Goal: Information Seeking & Learning: Learn about a topic

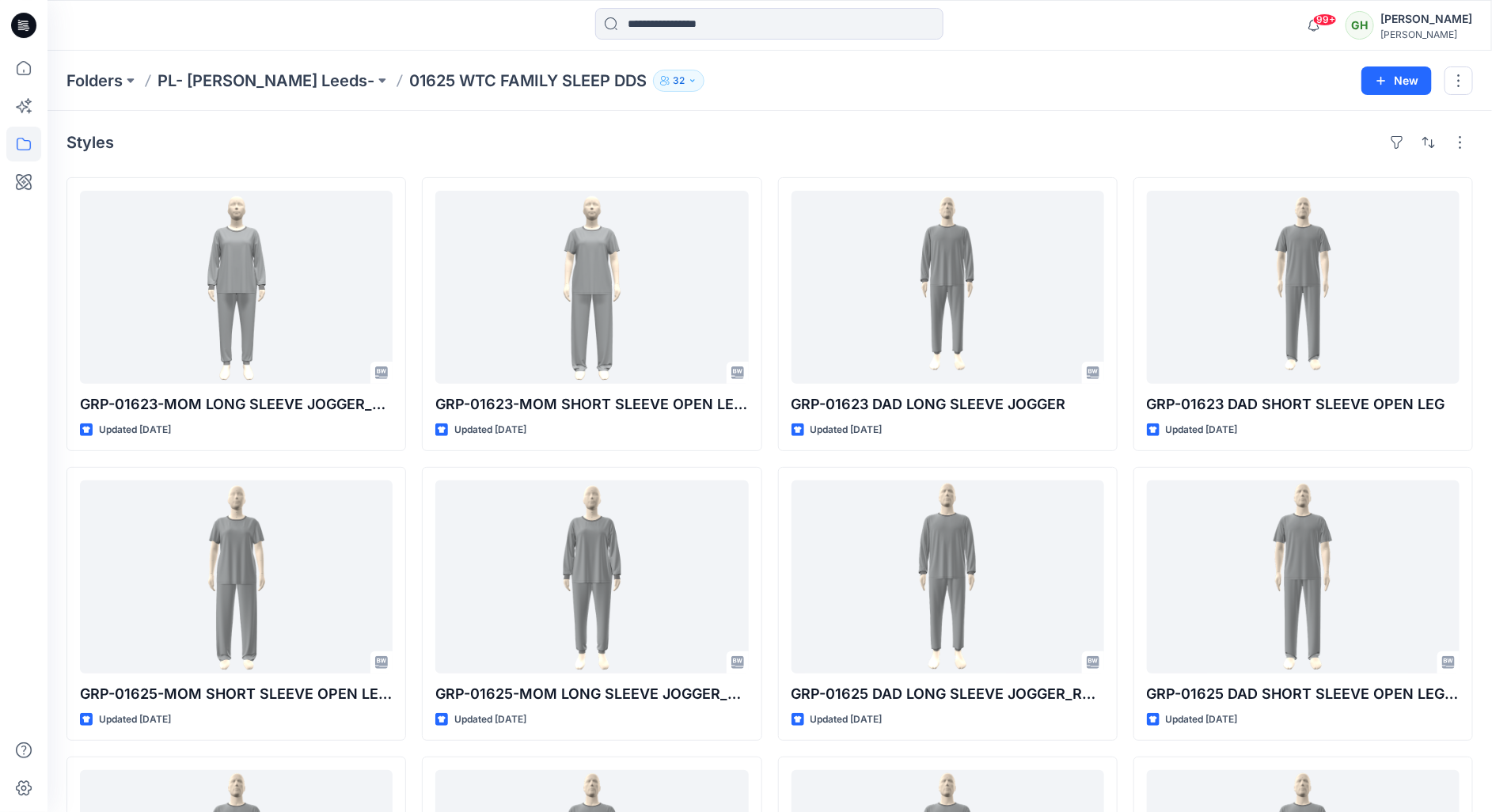
click at [27, 29] on icon at bounding box center [23, 24] width 25 height 25
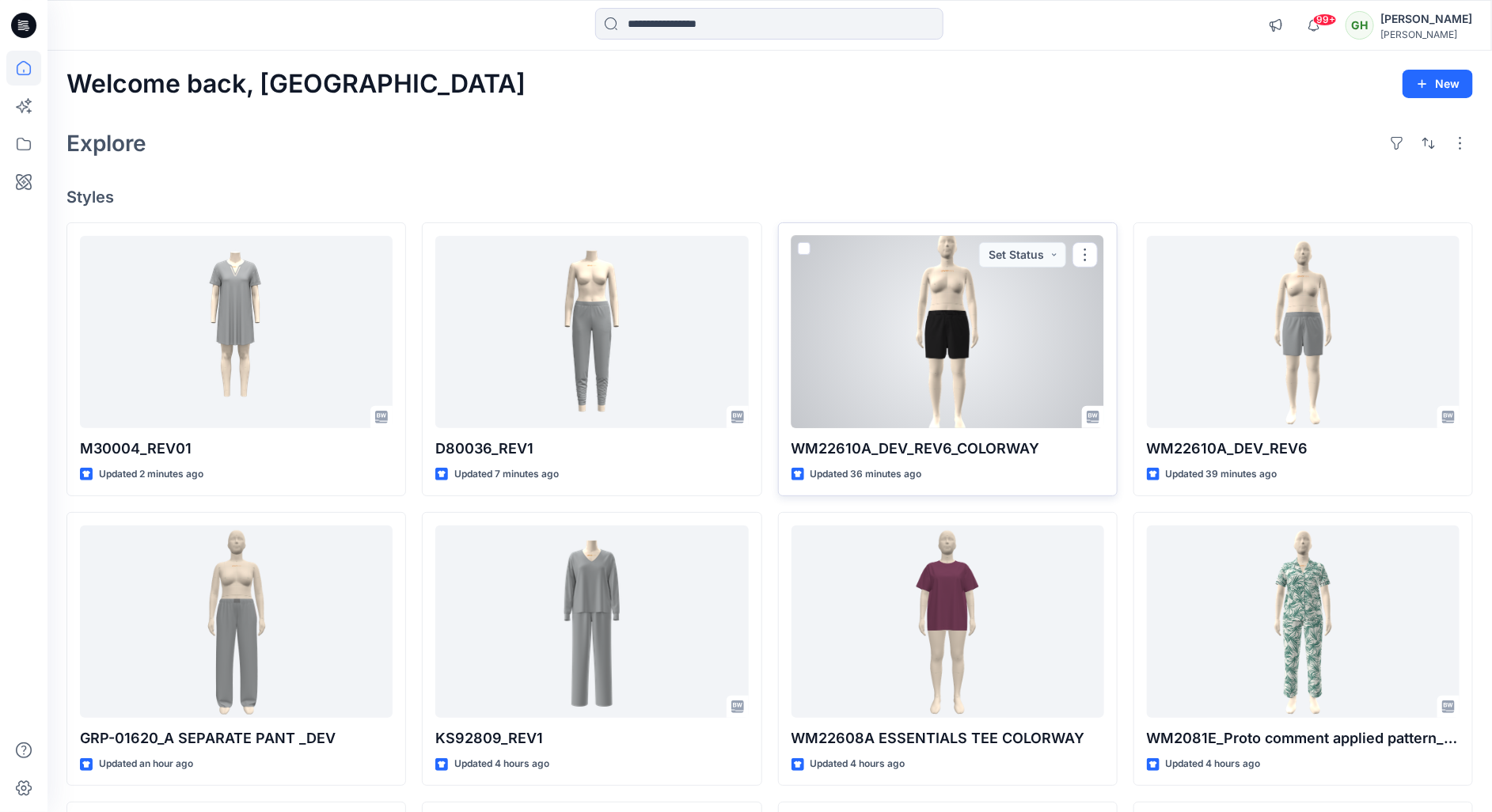
click at [916, 402] on div at bounding box center [947, 332] width 313 height 193
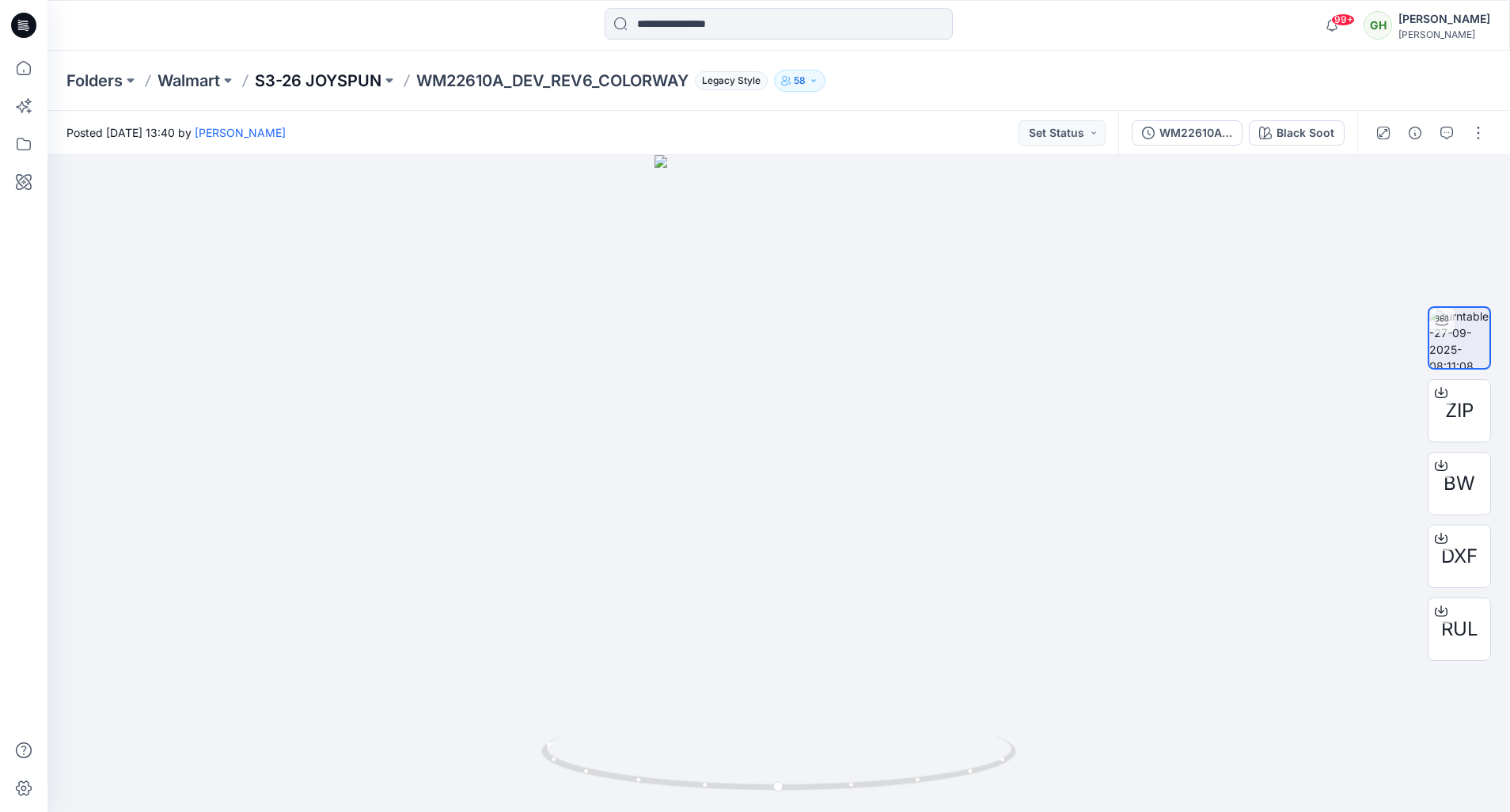
click at [343, 88] on p "S3-26 JOYSPUN" at bounding box center [317, 81] width 127 height 23
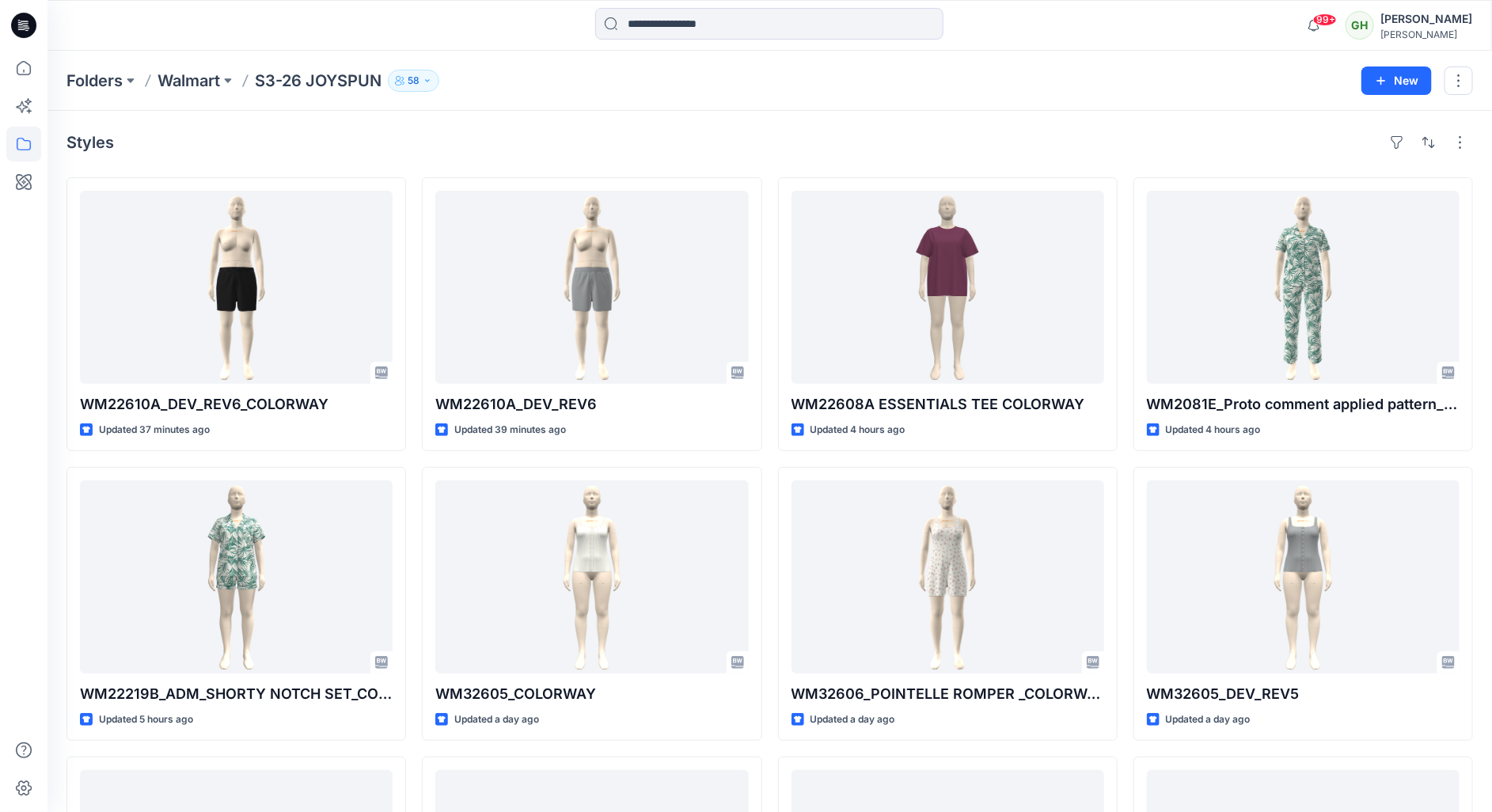
click at [12, 23] on icon at bounding box center [23, 24] width 25 height 25
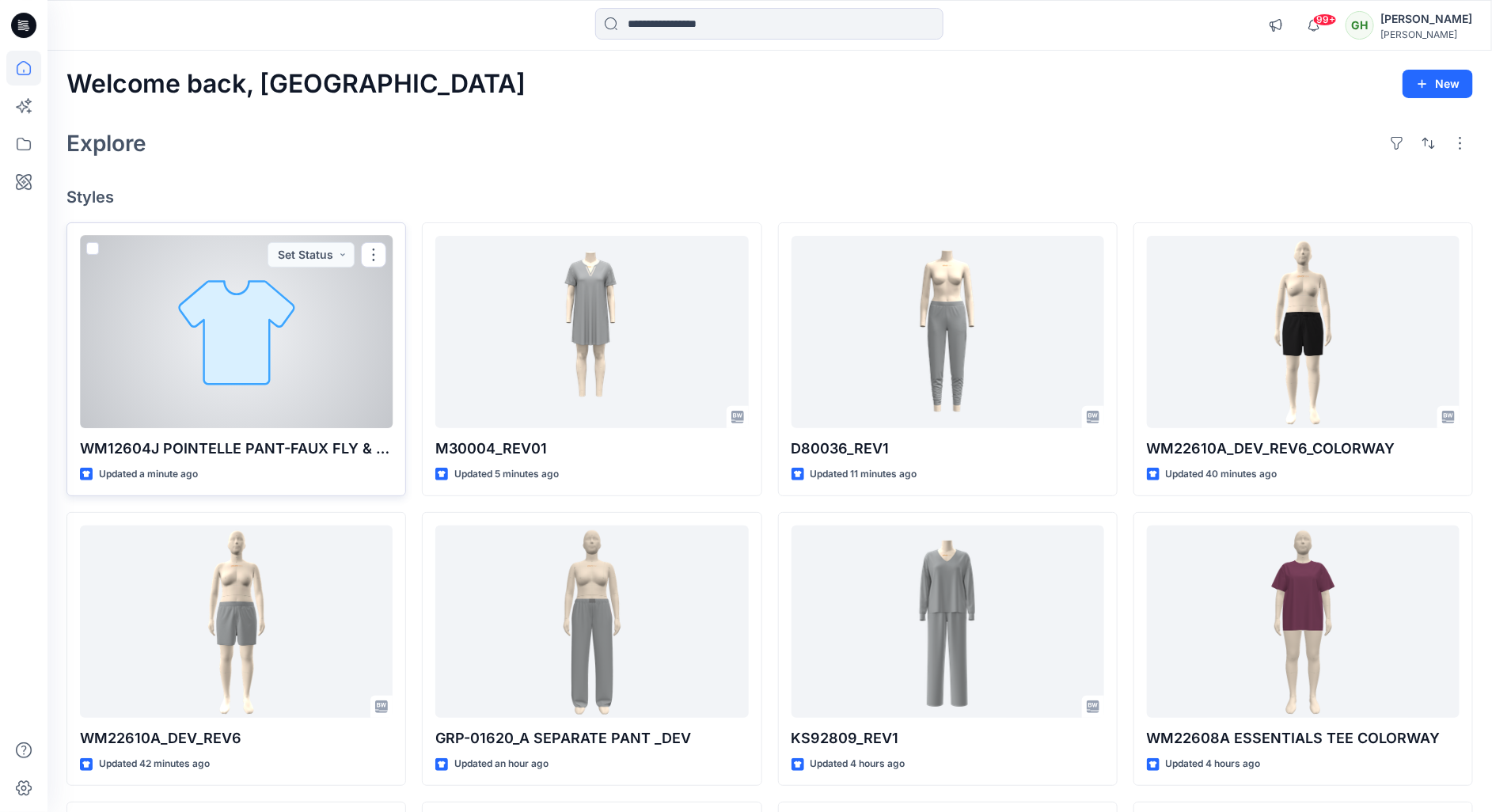
click at [361, 451] on p "WM12604J POINTELLE PANT-FAUX FLY & BUTTONS + PICOT_REV11" at bounding box center [236, 449] width 313 height 23
click at [368, 451] on p "WM12604J POINTELLE PANT-FAUX FLY & BUTTONS + PICOT_REV11" at bounding box center [236, 449] width 313 height 23
click at [324, 360] on div at bounding box center [236, 332] width 313 height 193
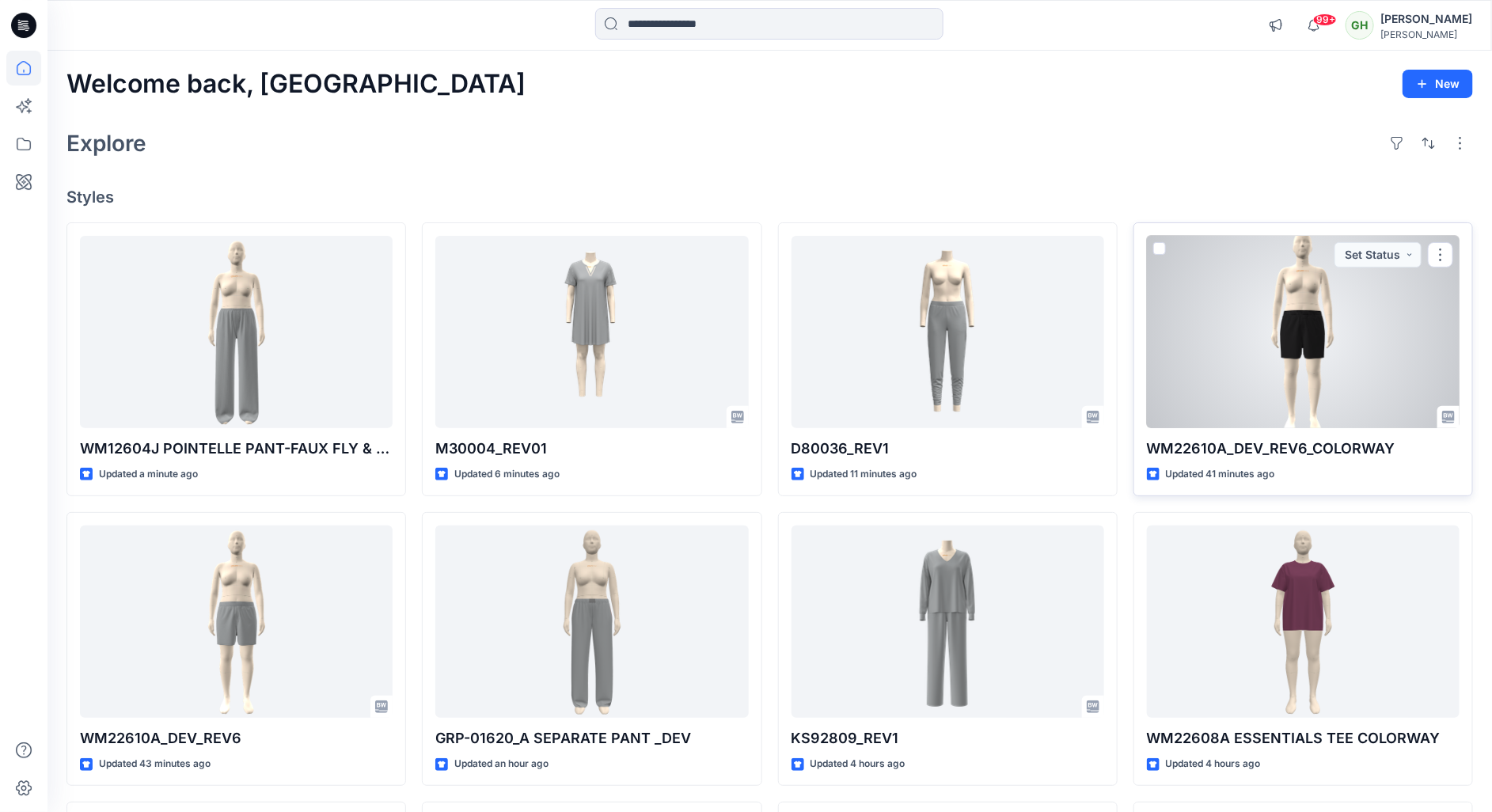
click at [1320, 329] on div at bounding box center [1302, 332] width 313 height 193
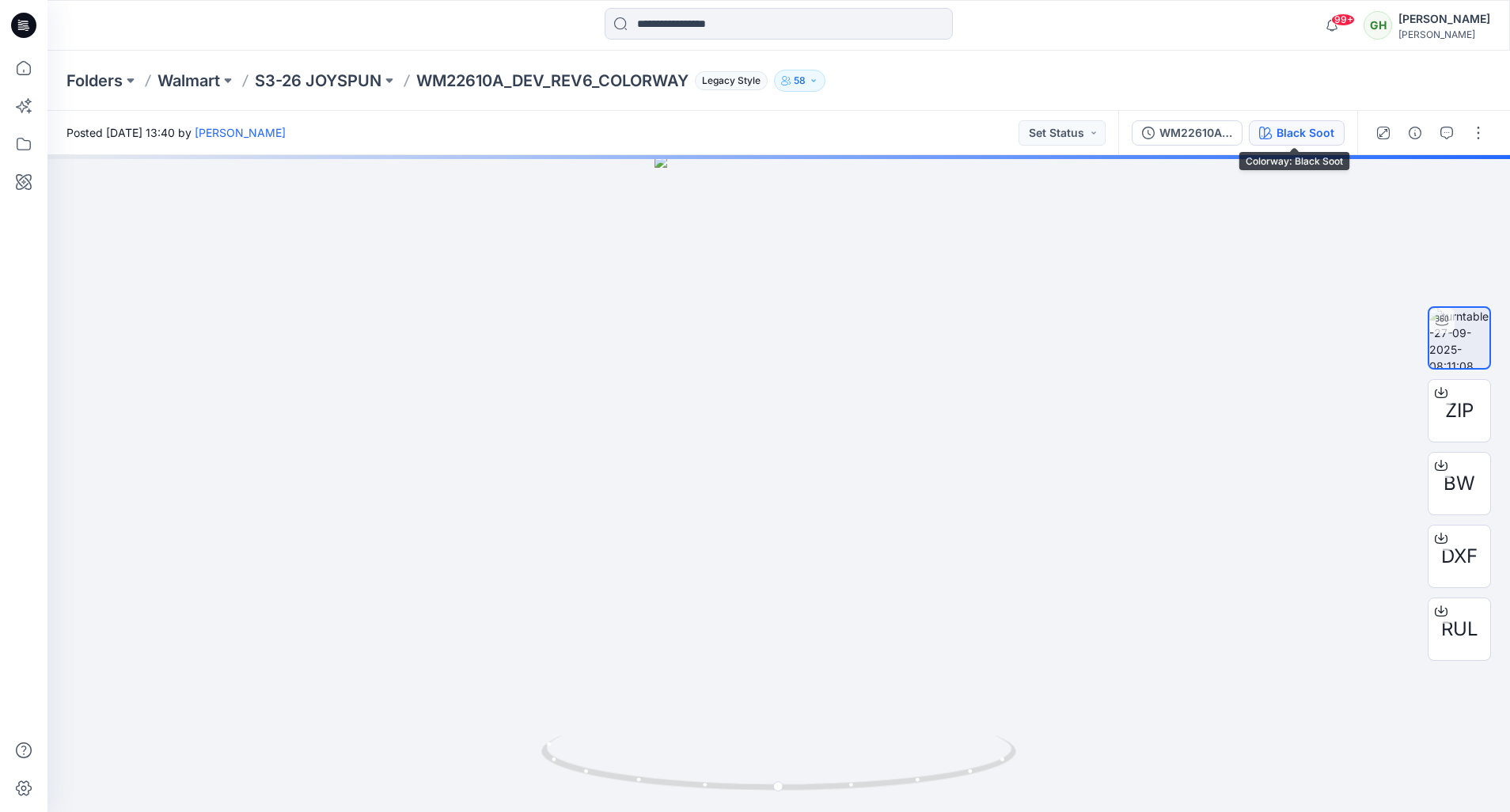
click at [1286, 138] on div "Black Soot" at bounding box center [1305, 132] width 58 height 18
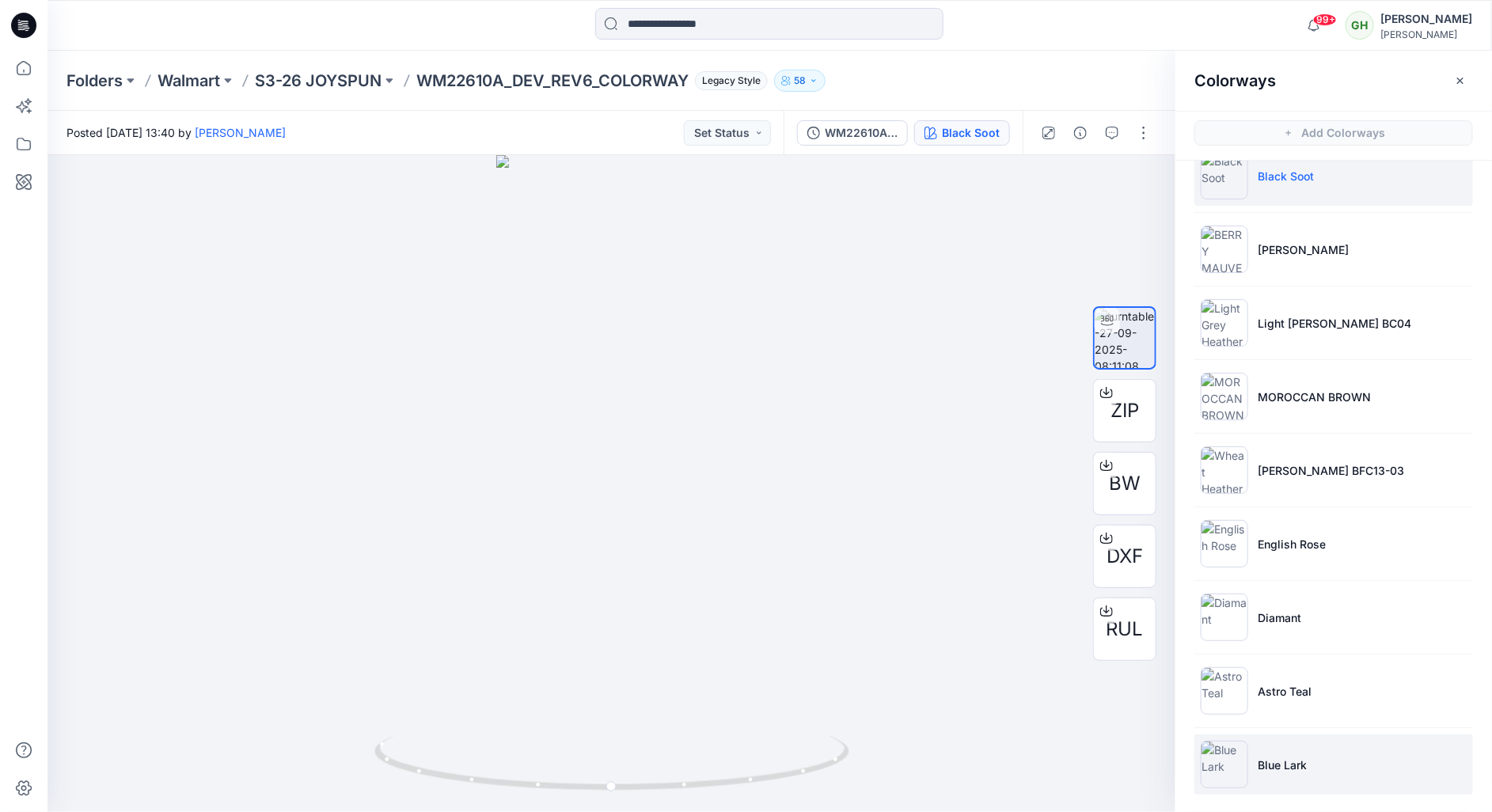
scroll to position [38, 0]
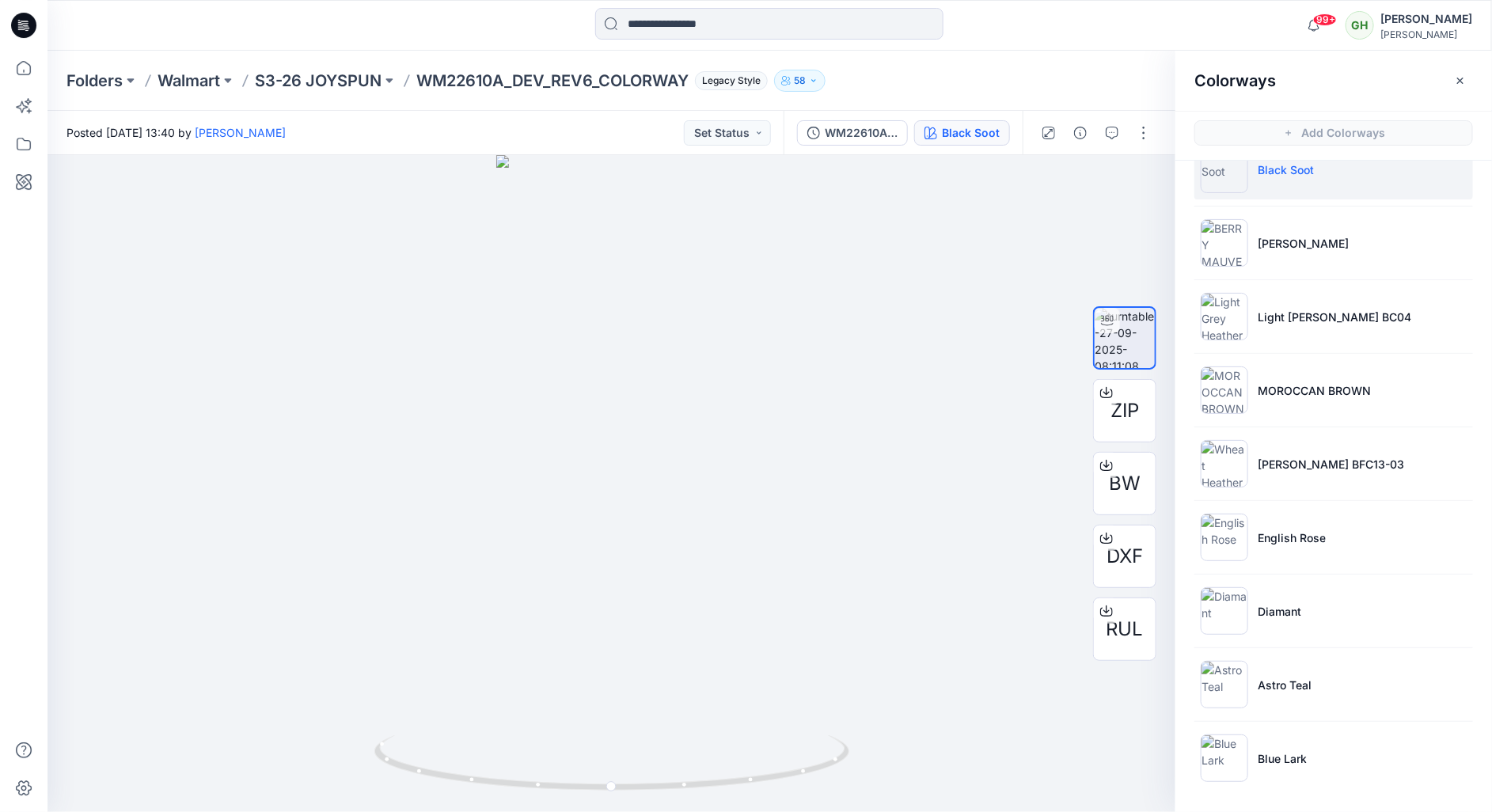
click at [18, 27] on icon at bounding box center [23, 24] width 25 height 25
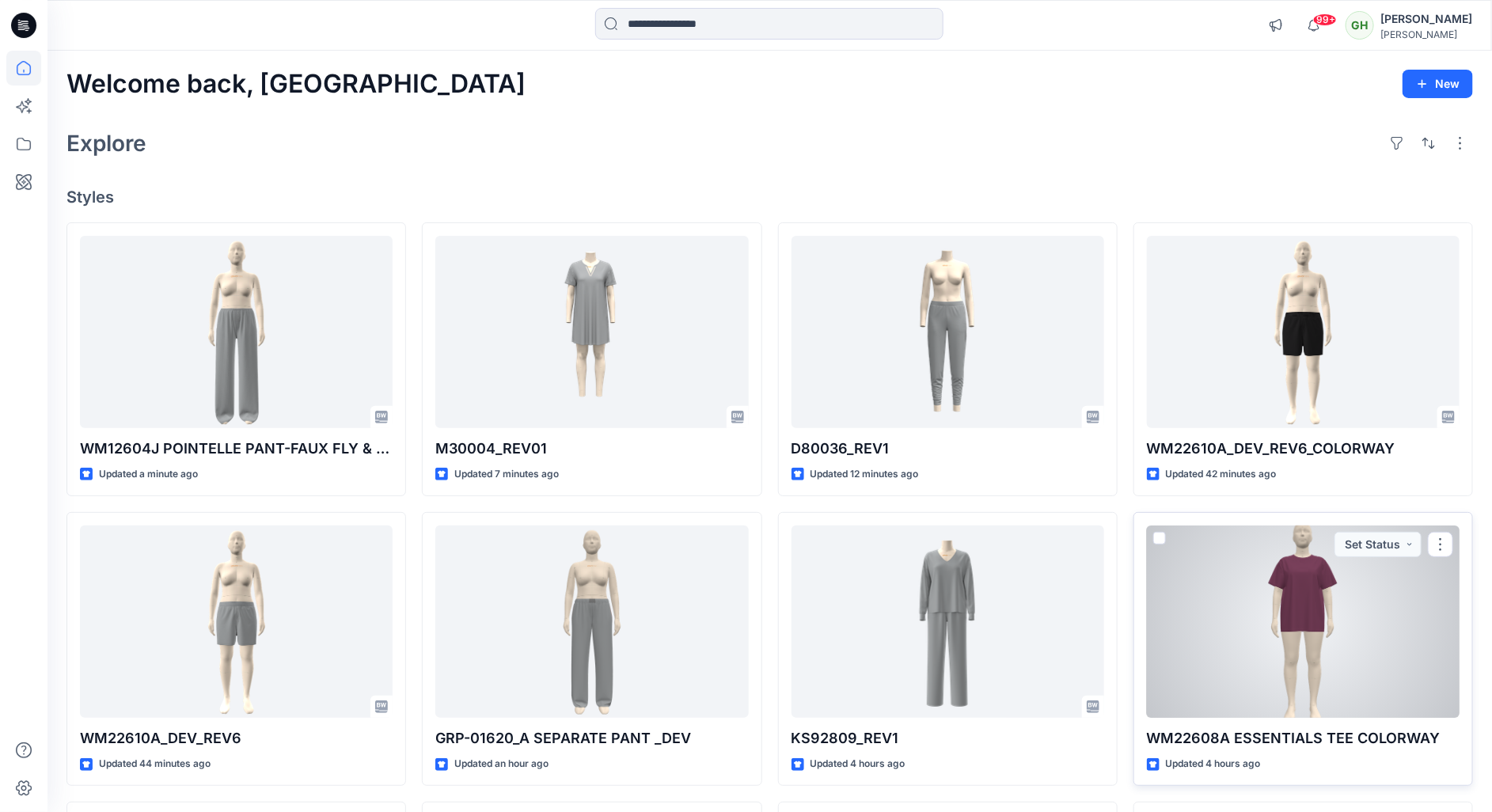
click at [1283, 643] on div at bounding box center [1302, 622] width 313 height 193
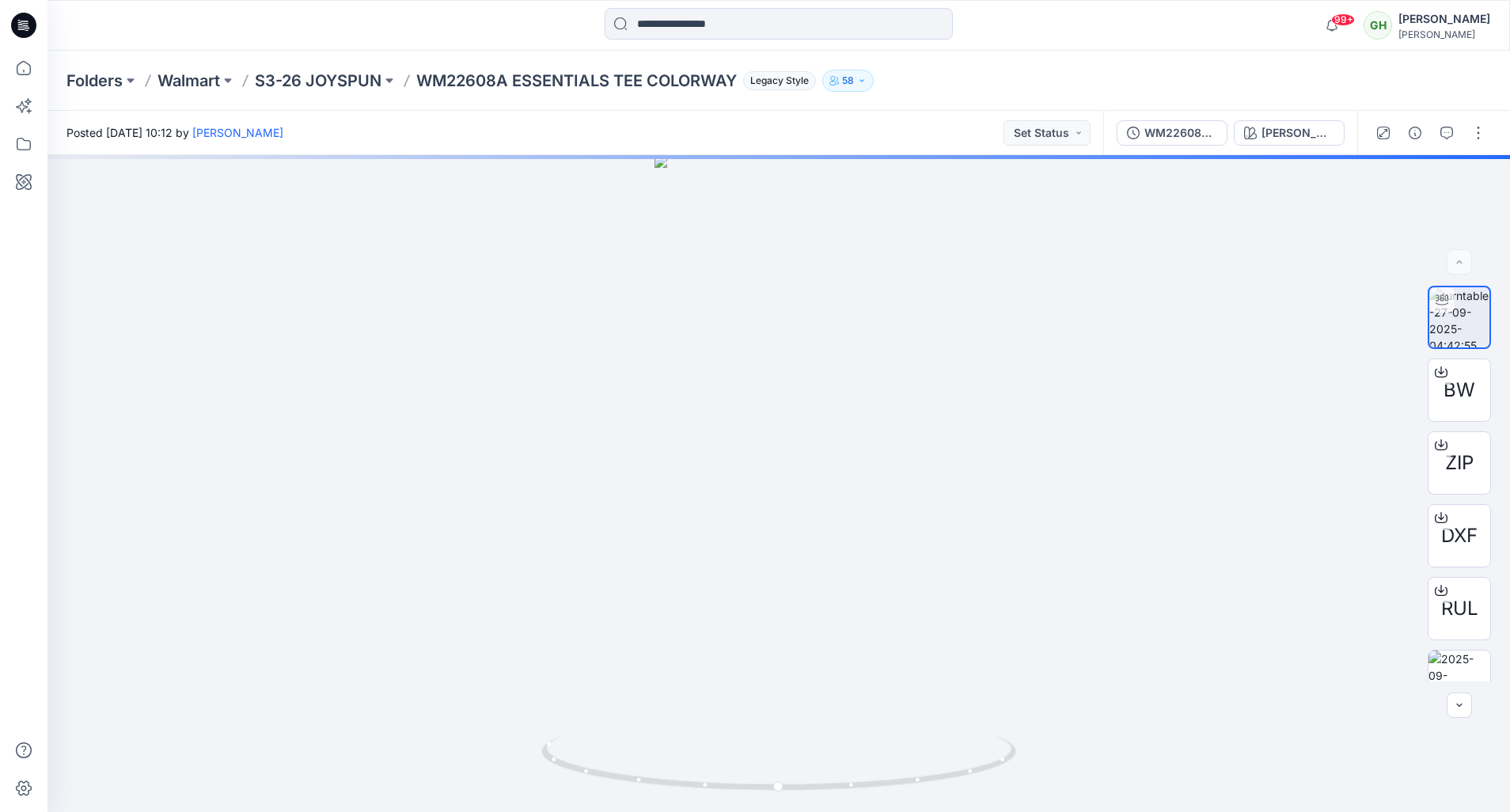
click at [1273, 147] on div "WM22608A ESSENTIALS TEE COLORWAY BERRY MAUVE" at bounding box center [1230, 132] width 254 height 44
click at [1275, 133] on div "BERRY MAUVE" at bounding box center [1298, 132] width 73 height 18
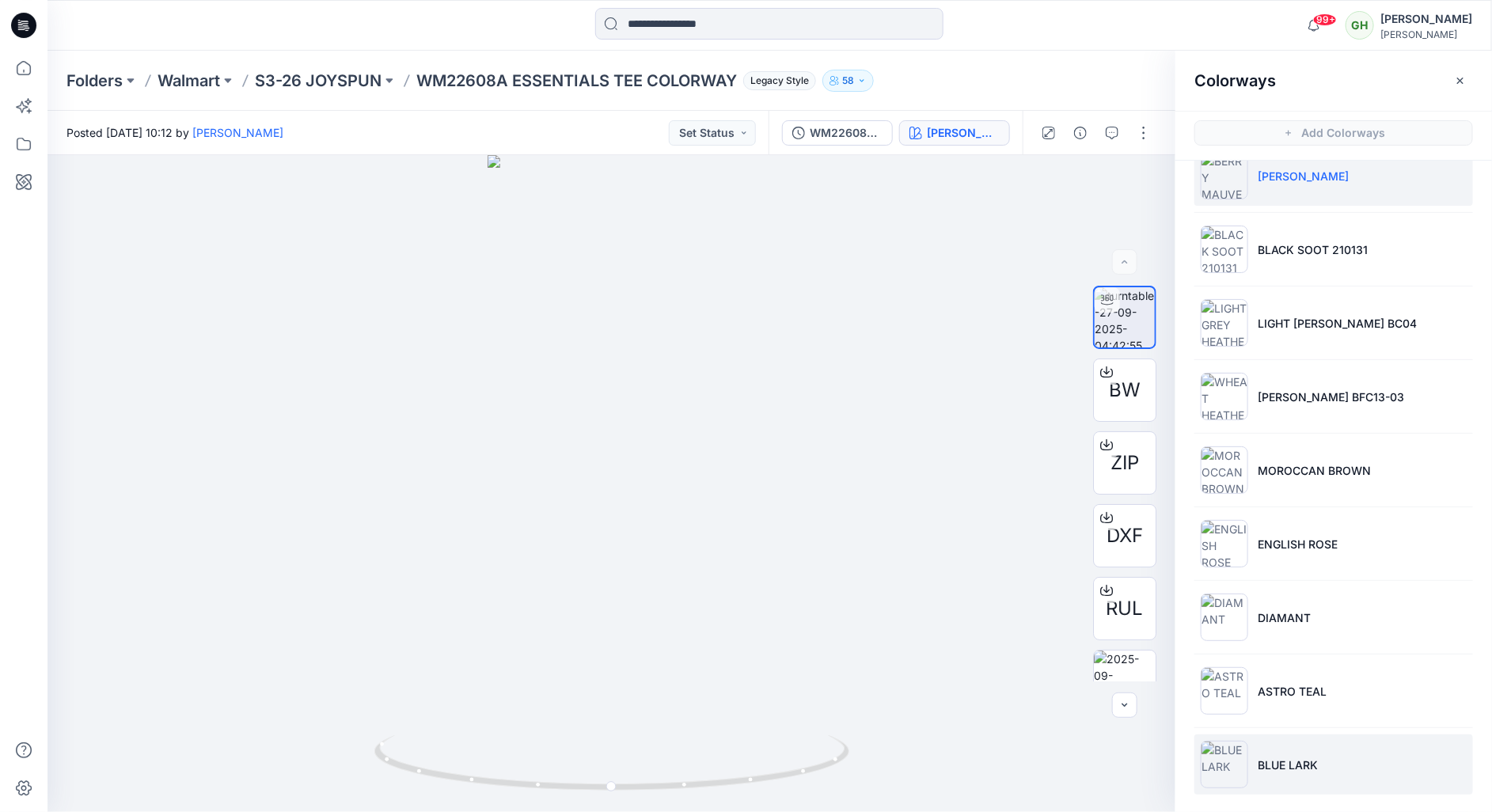
scroll to position [38, 0]
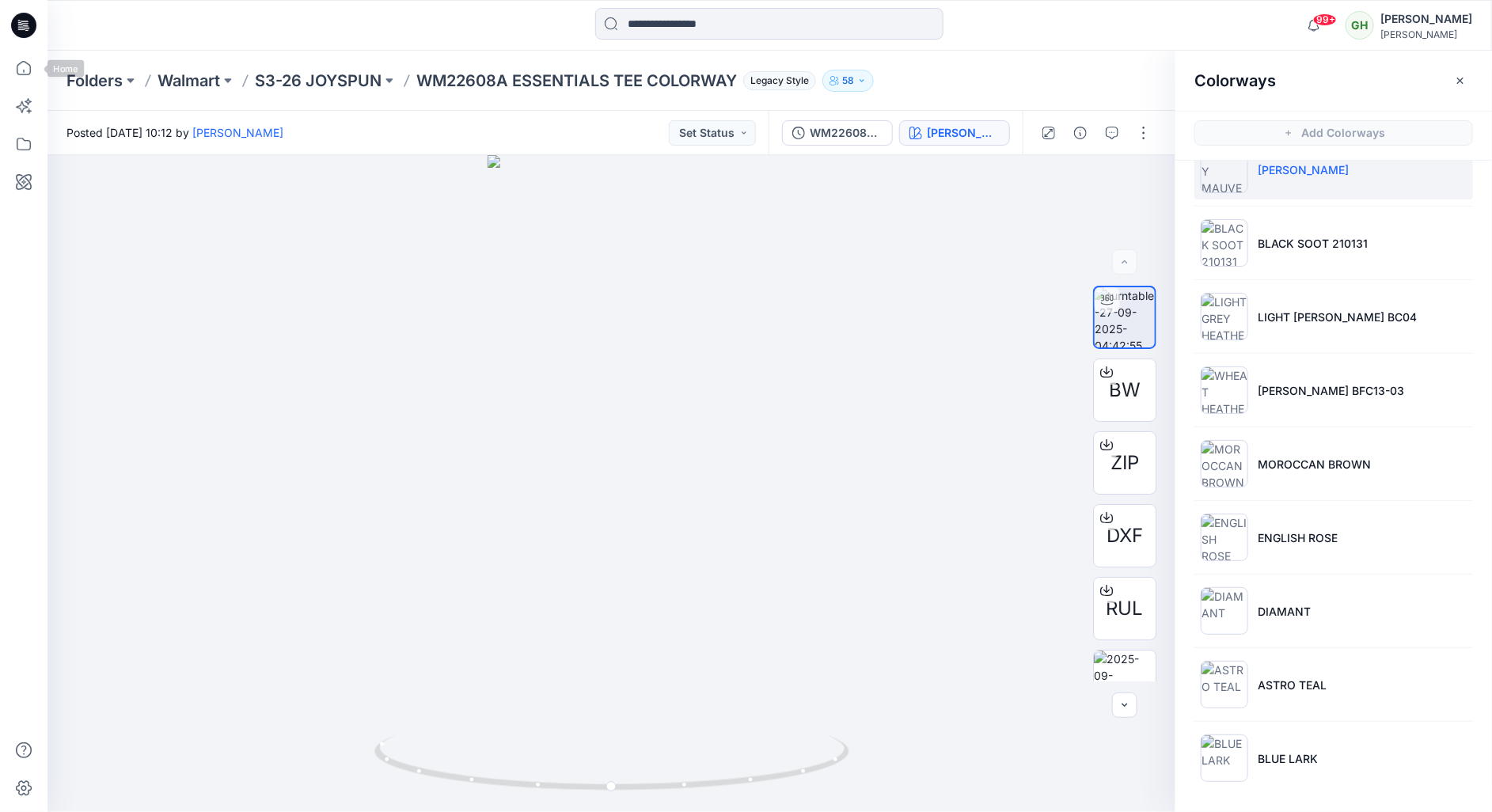
drag, startPoint x: 23, startPoint y: 8, endPoint x: 28, endPoint y: 23, distance: 15.8
click at [23, 8] on icon at bounding box center [23, 25] width 25 height 51
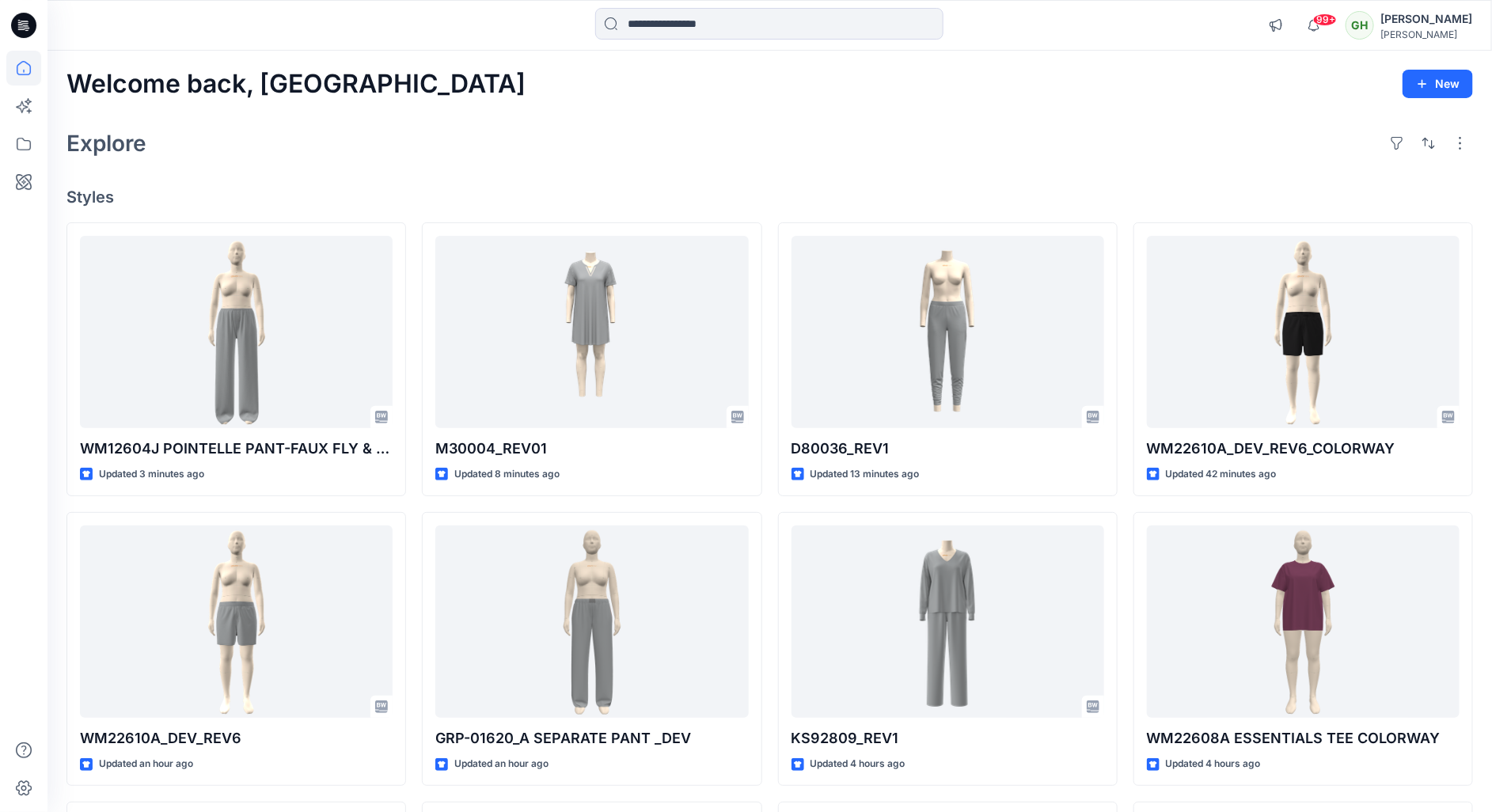
click at [846, 138] on div "Explore" at bounding box center [770, 143] width 1407 height 38
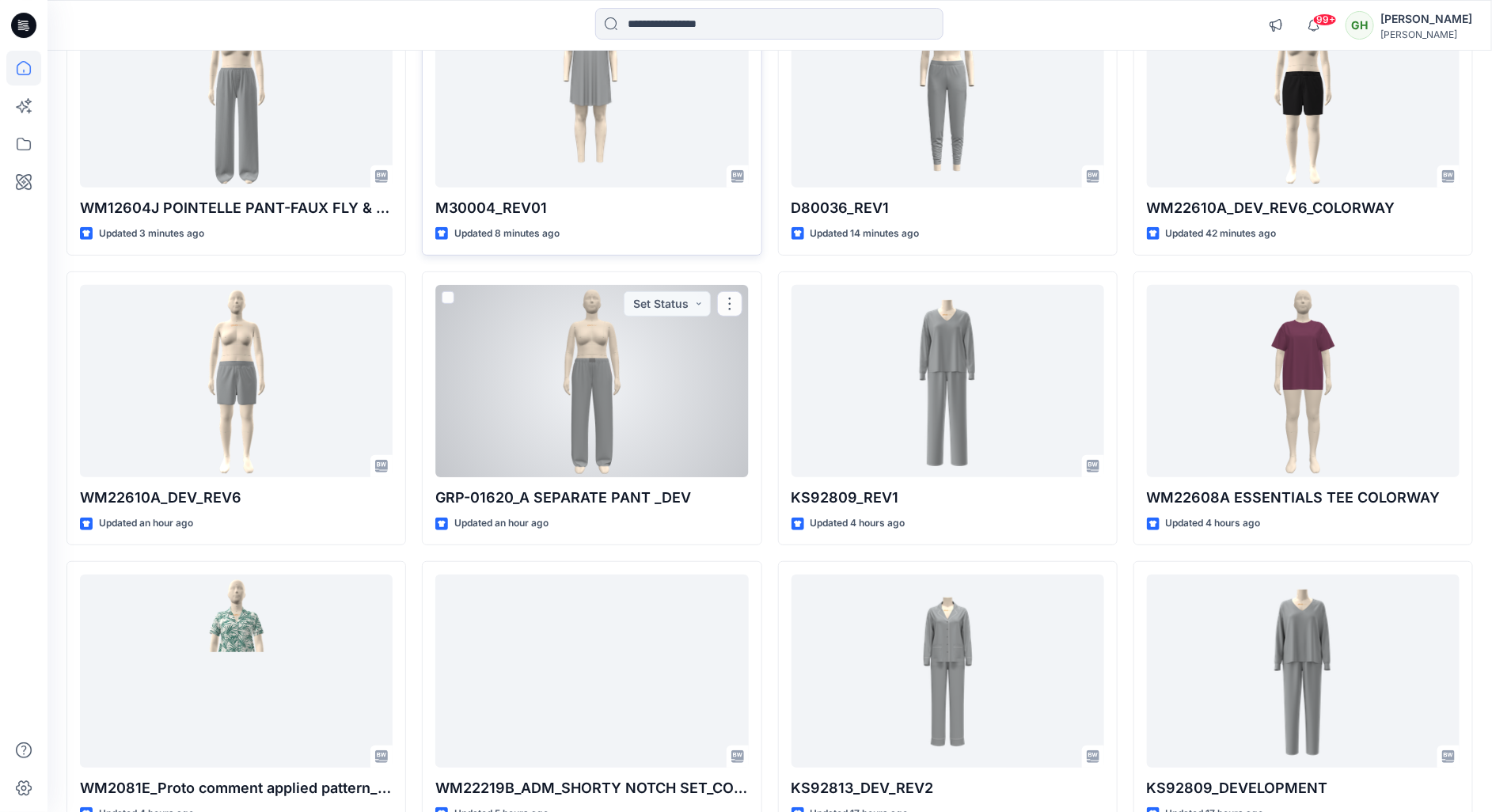
scroll to position [342, 0]
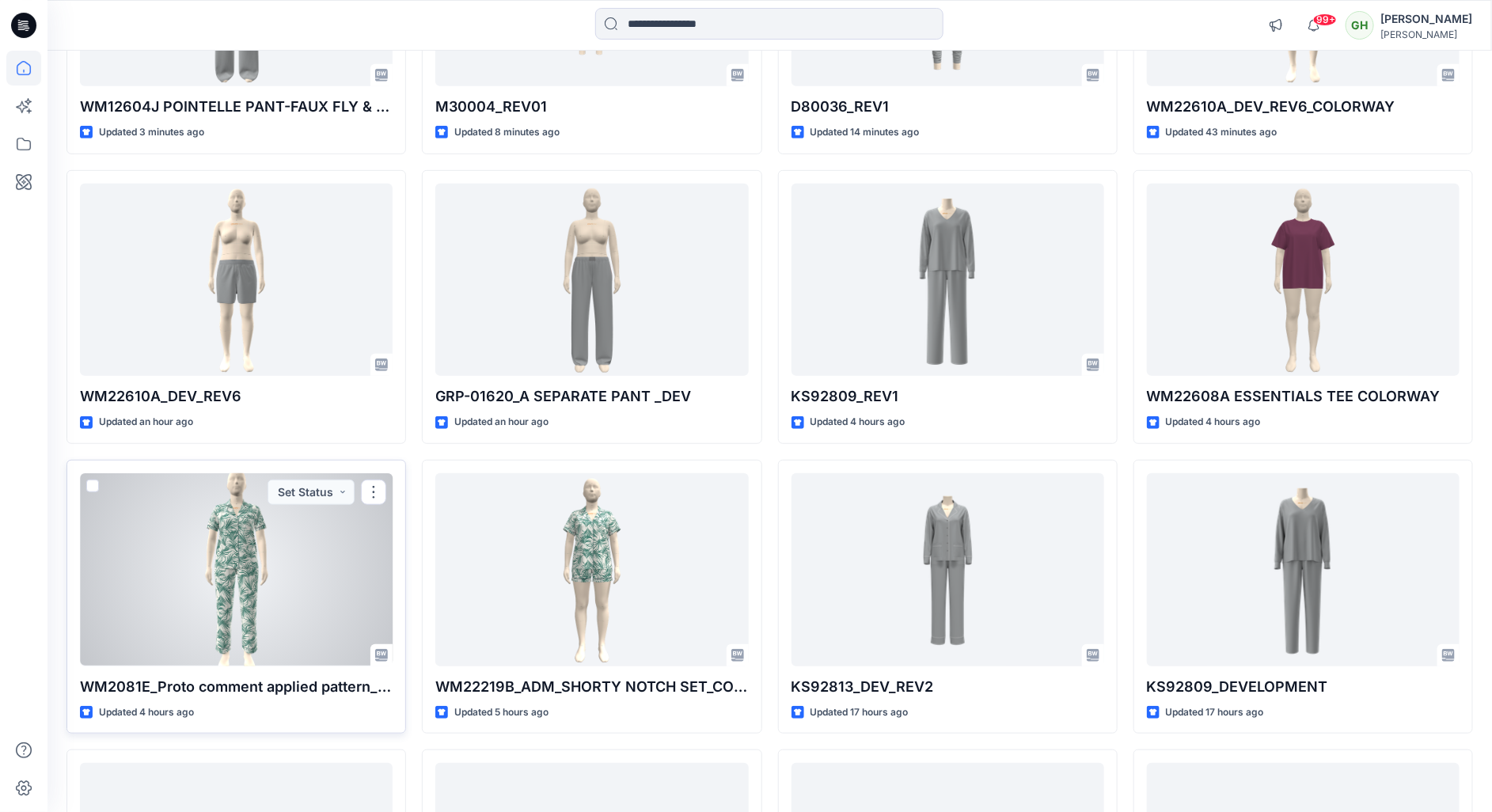
click at [319, 546] on div at bounding box center [236, 570] width 313 height 193
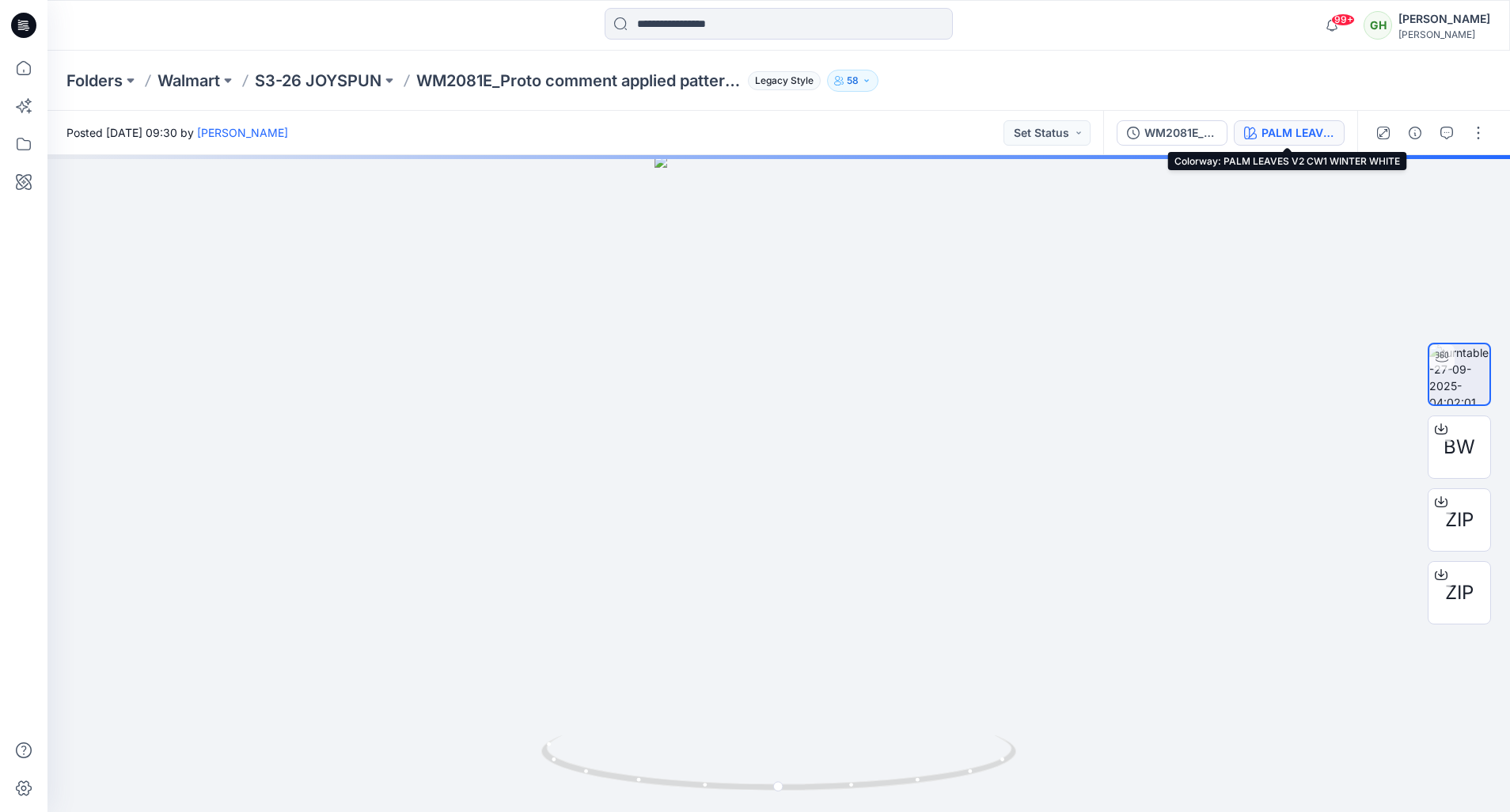
click at [1275, 133] on div "PALM LEAVES V2 CW1 WINTER WHITE" at bounding box center [1298, 132] width 73 height 18
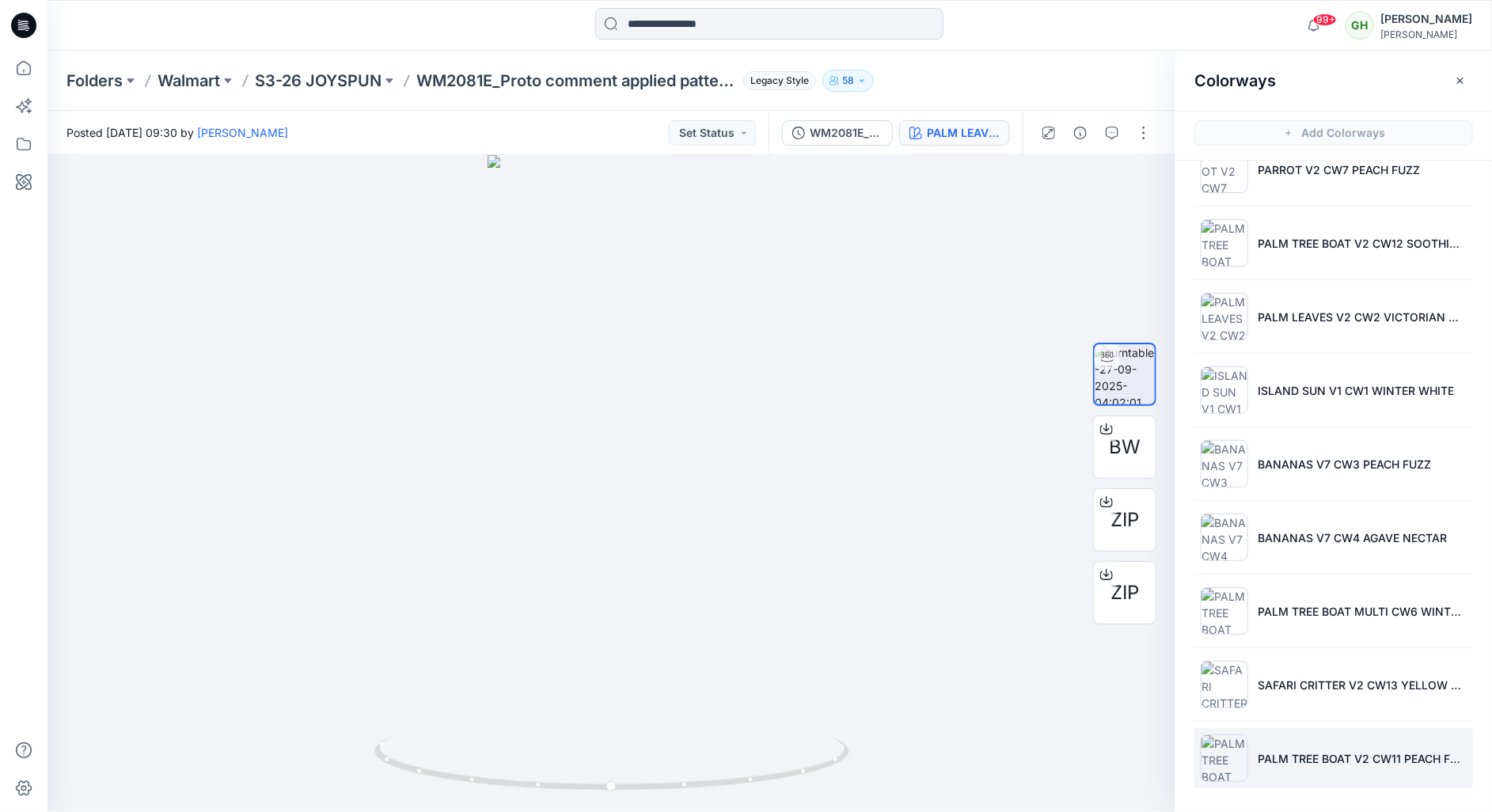
scroll to position [483, 0]
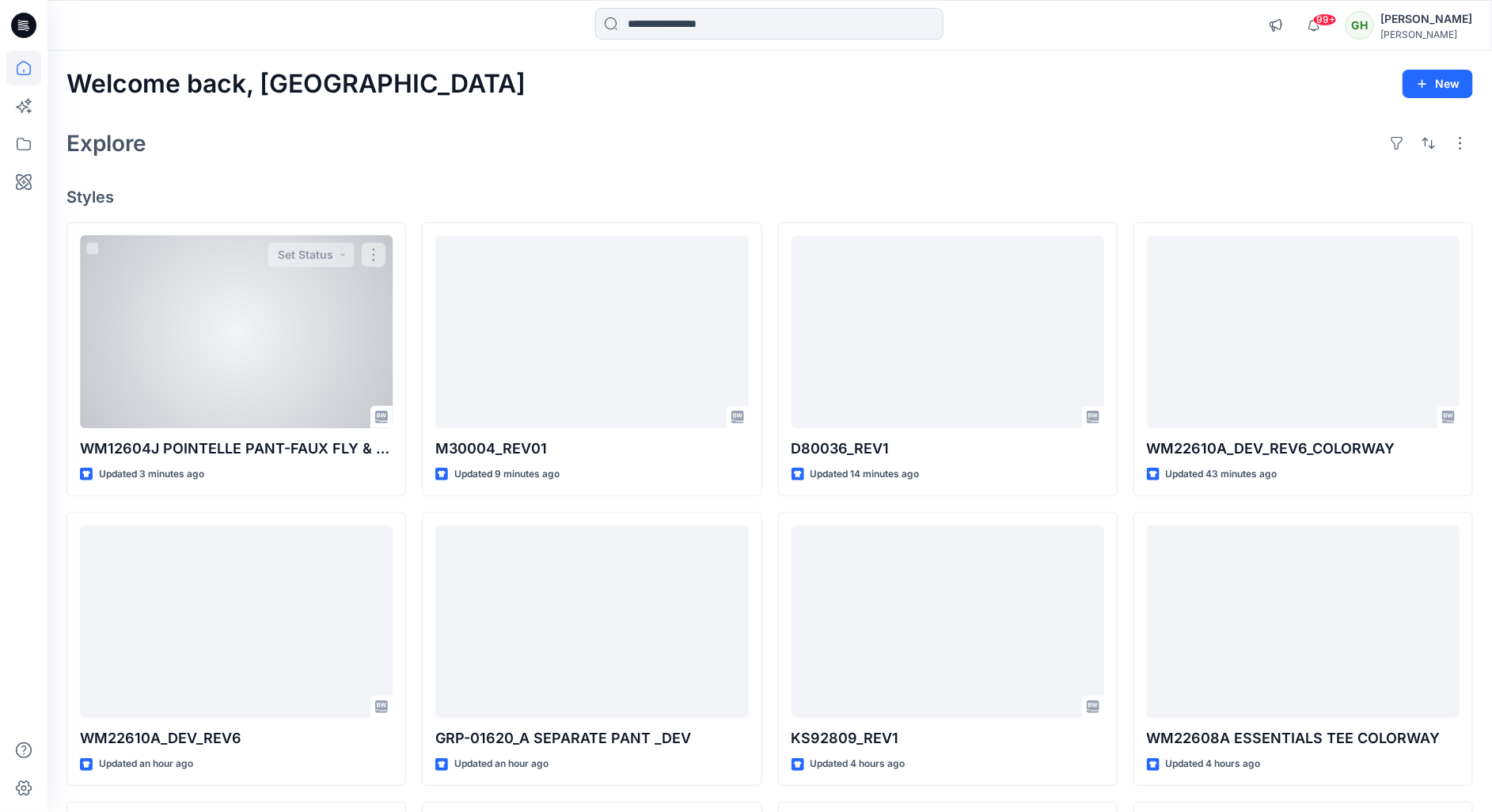
scroll to position [342, 0]
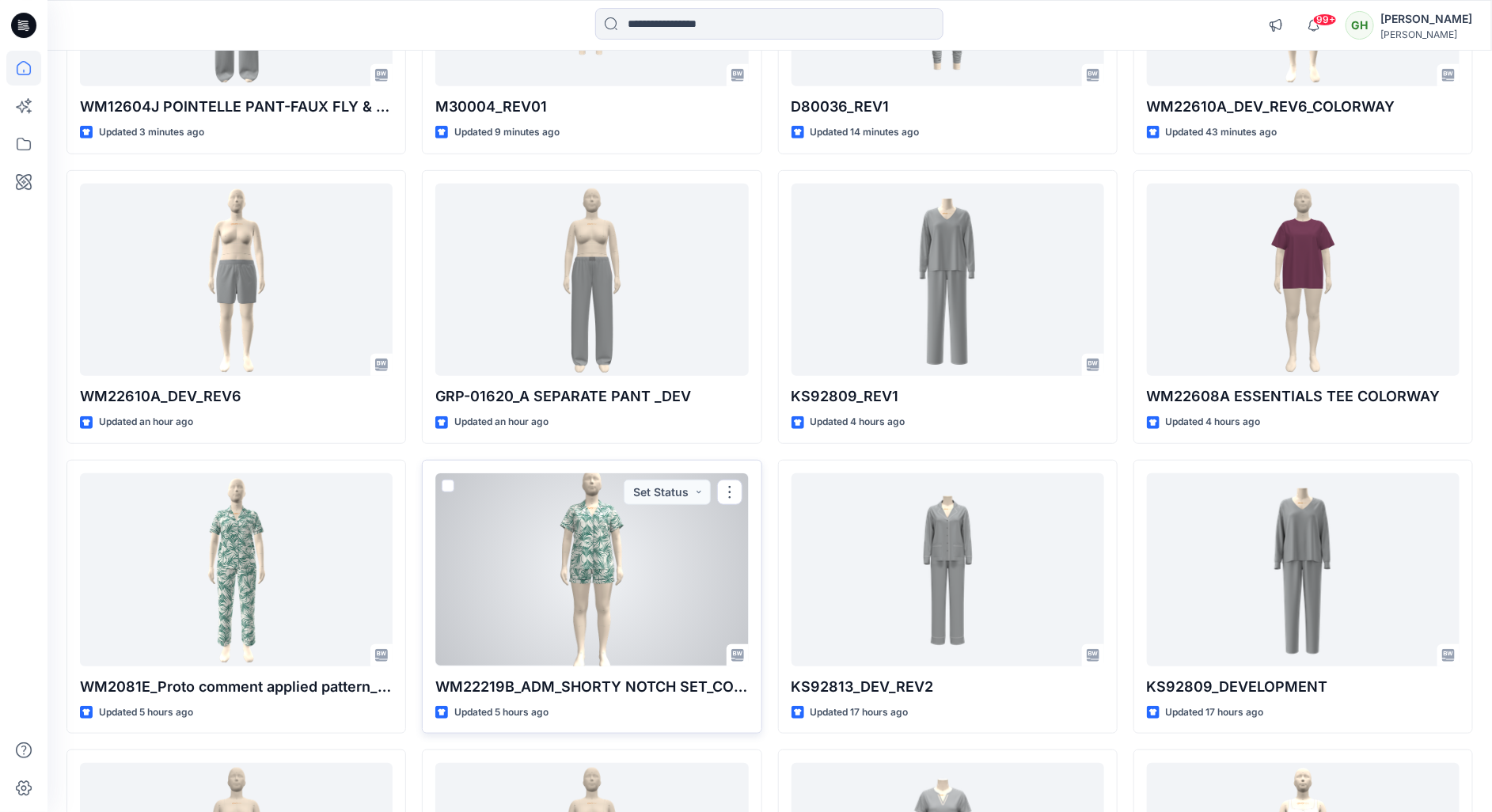
click at [624, 610] on div at bounding box center [591, 570] width 313 height 193
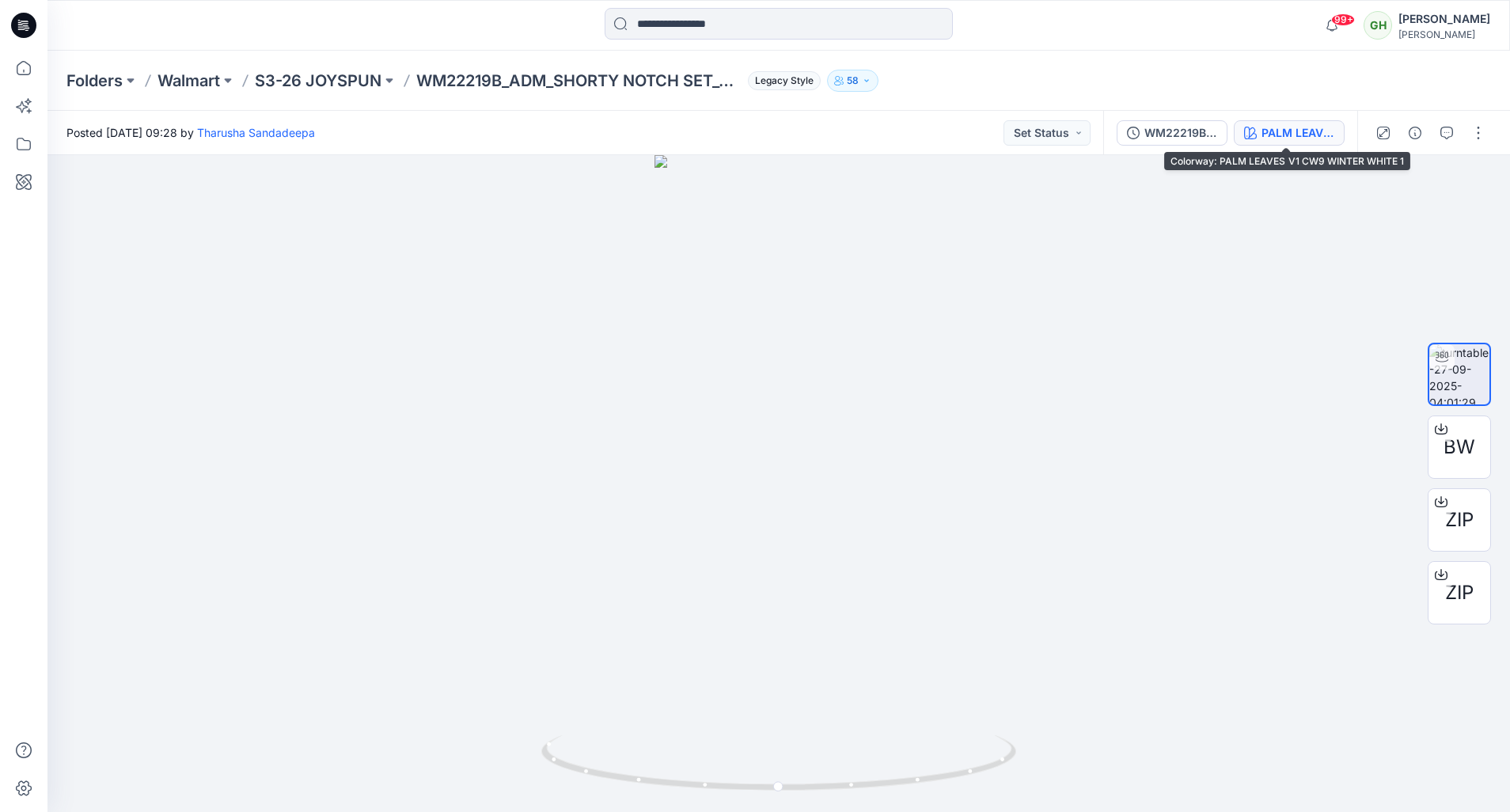
click at [1278, 144] on button "PALM LEAVES V1 CW9 WINTER WHITE 1" at bounding box center [1289, 132] width 111 height 25
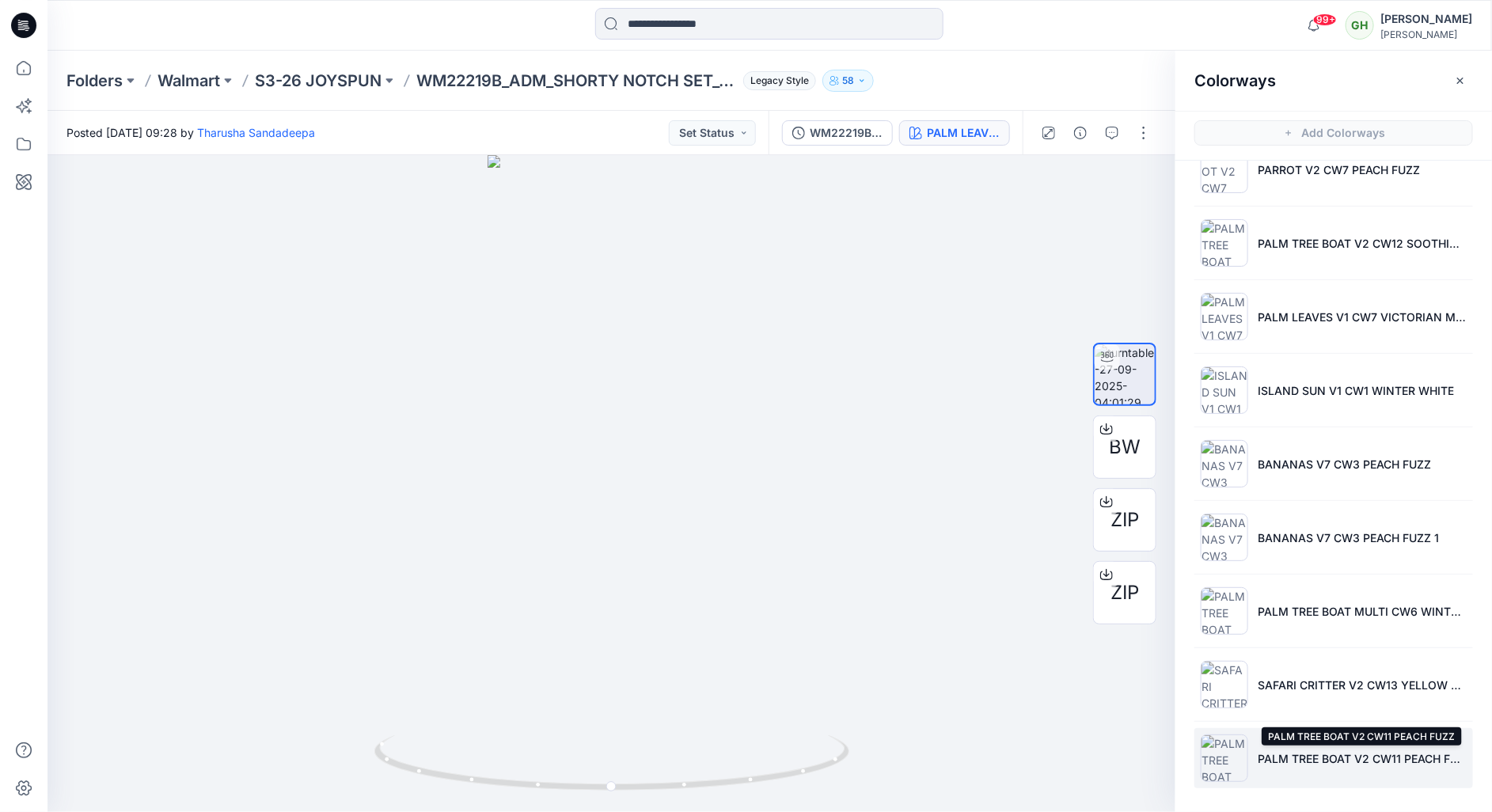
scroll to position [483, 0]
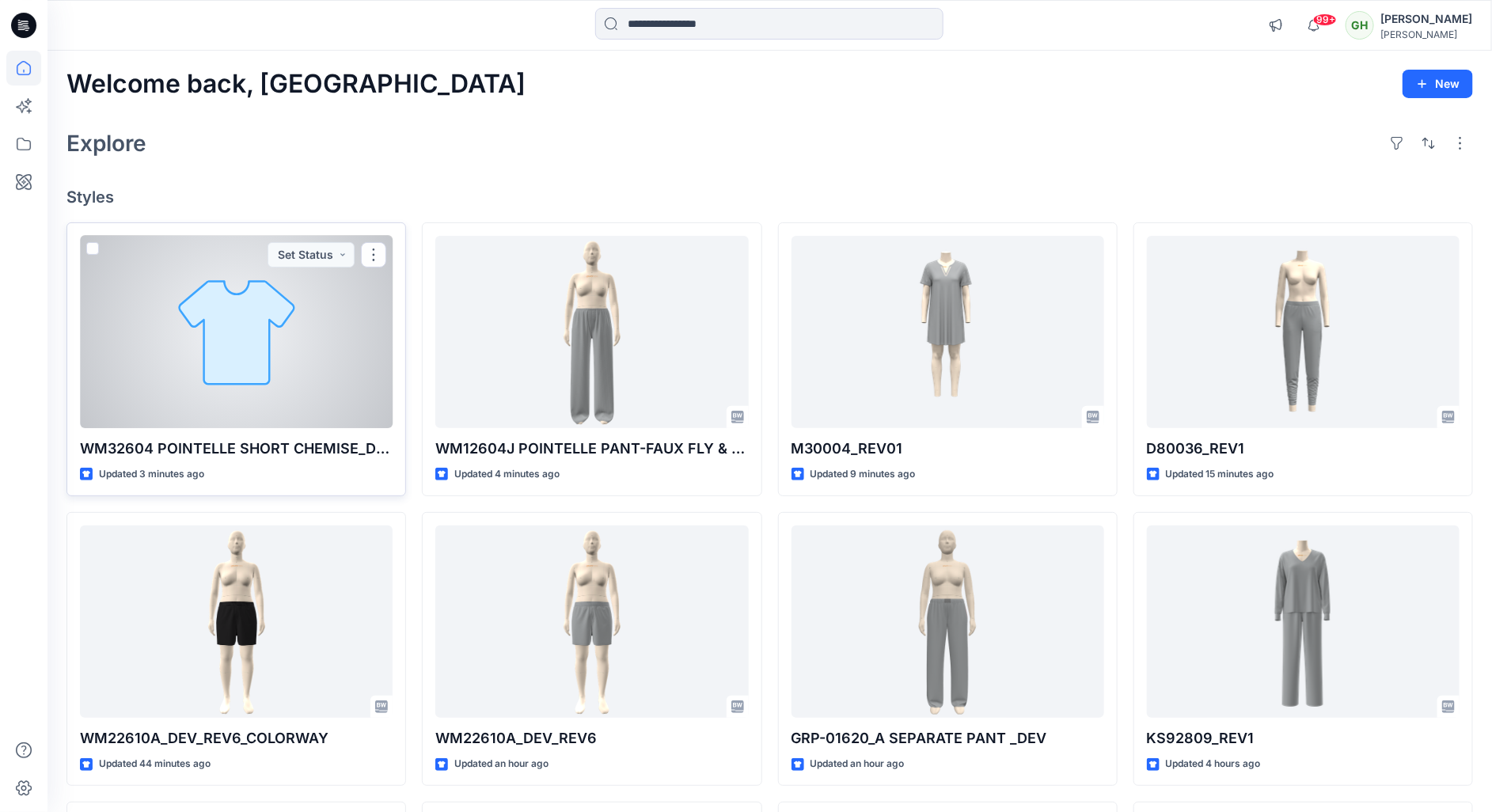
click at [234, 295] on div at bounding box center [236, 332] width 313 height 193
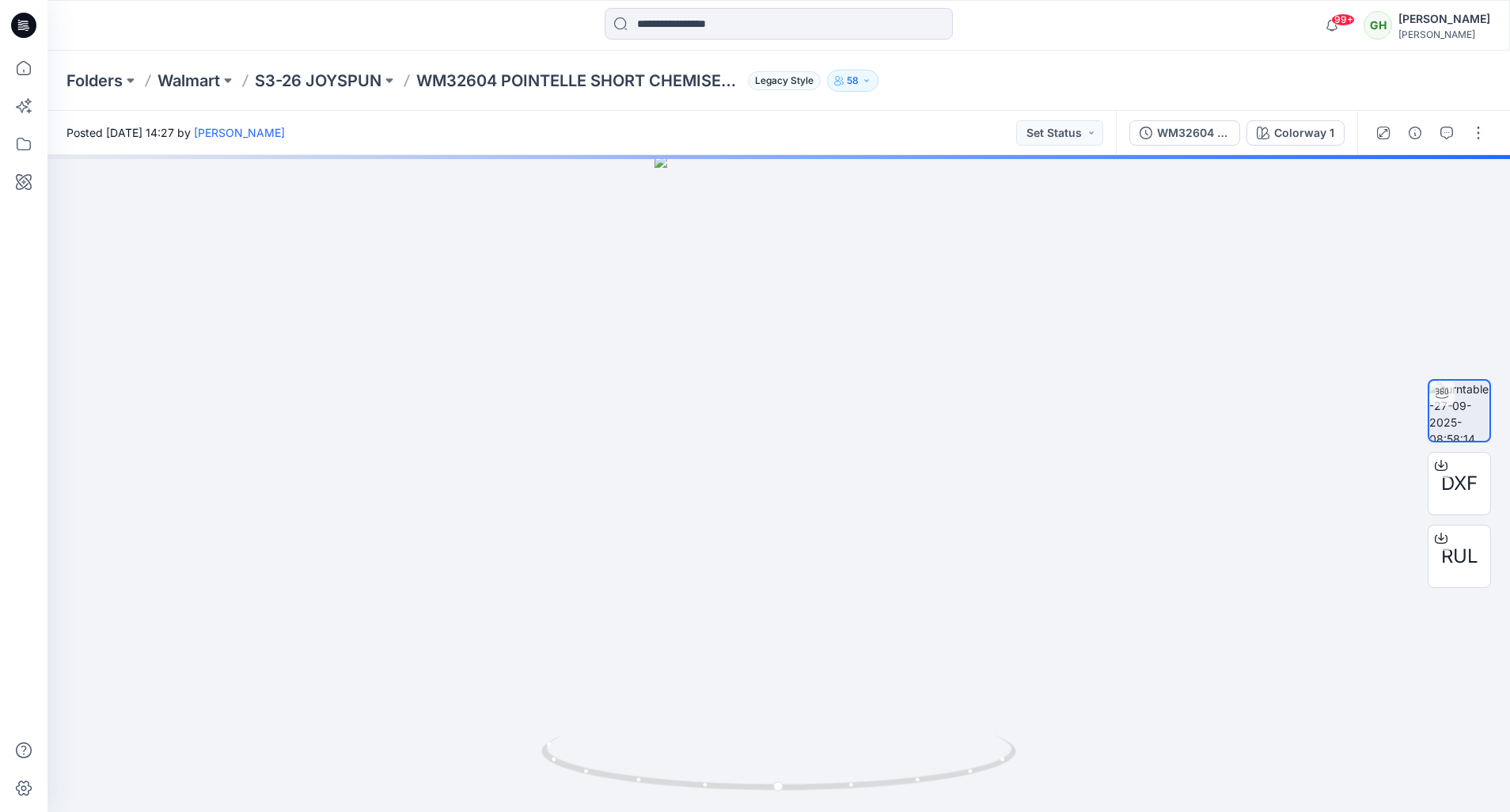
click at [11, 28] on icon at bounding box center [23, 25] width 25 height 51
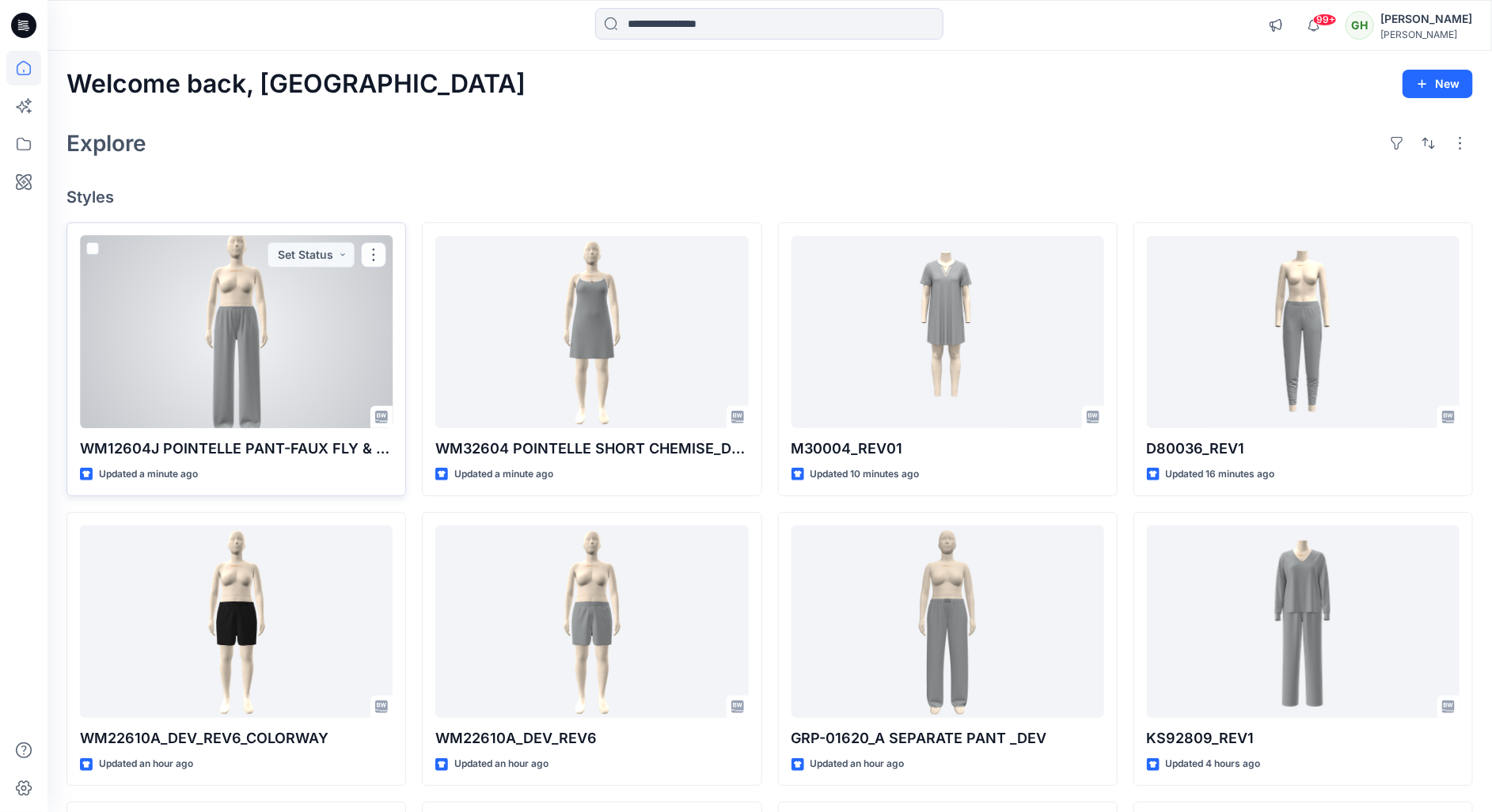
click at [192, 361] on div at bounding box center [236, 332] width 313 height 193
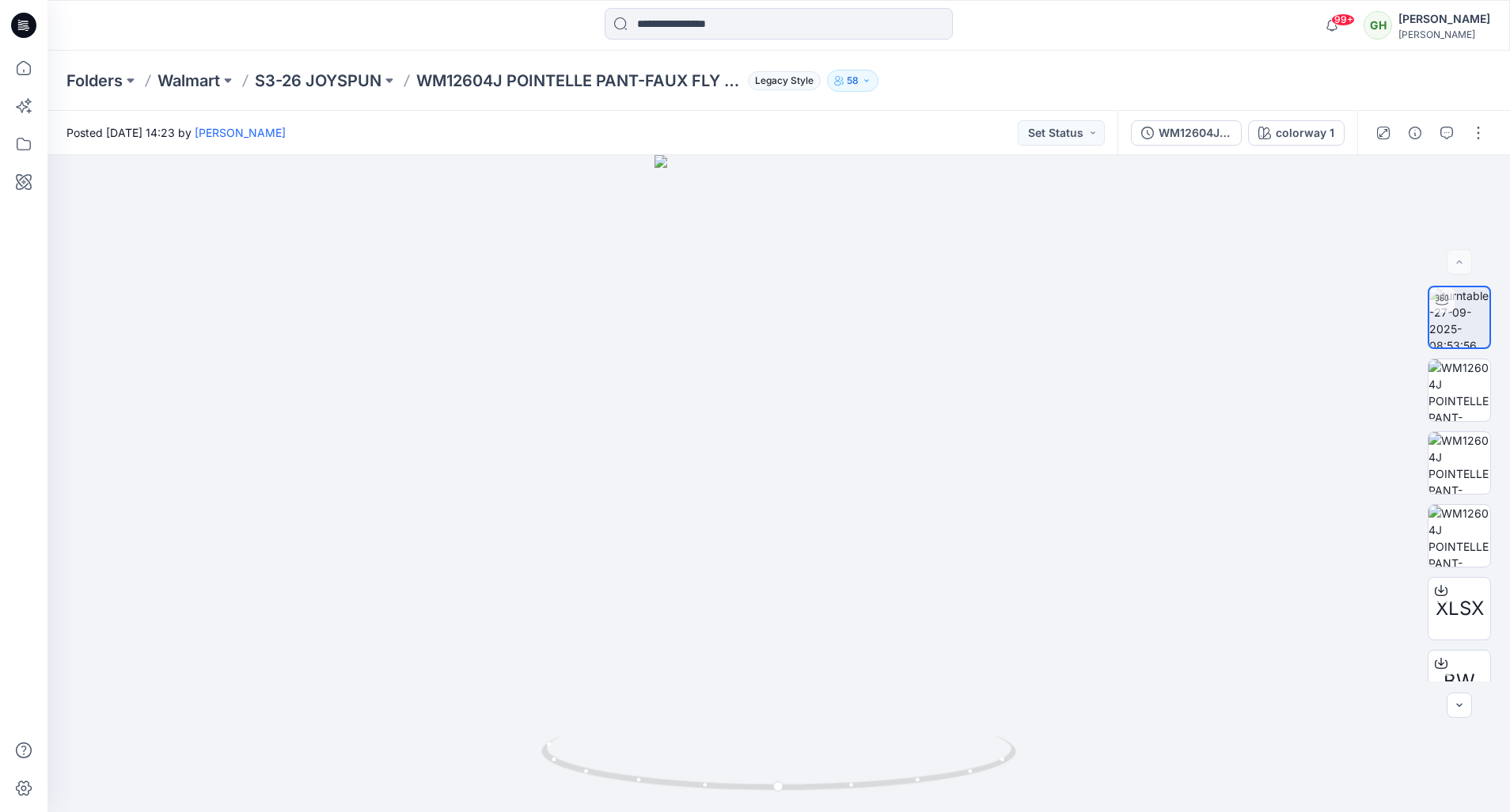
click at [23, 15] on icon at bounding box center [23, 24] width 25 height 25
